Goal: Transaction & Acquisition: Subscribe to service/newsletter

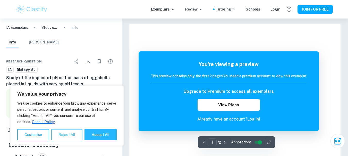
click at [72, 138] on button "Reject All" at bounding box center [66, 134] width 31 height 11
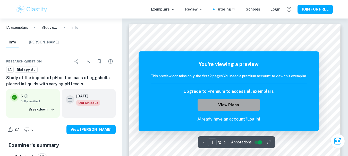
click at [232, 107] on button "View Plans" at bounding box center [228, 105] width 62 height 12
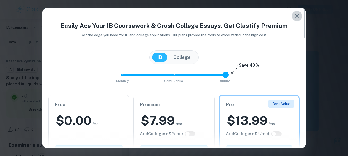
click at [298, 16] on icon "button" at bounding box center [297, 16] width 6 height 6
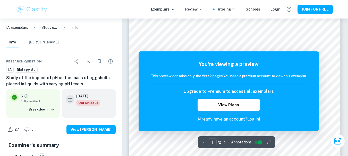
scroll to position [48, 0]
click at [267, 143] on icon "button" at bounding box center [268, 142] width 5 height 5
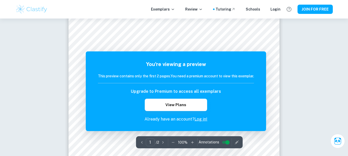
scroll to position [67, 0]
